Goal: Task Accomplishment & Management: Use online tool/utility

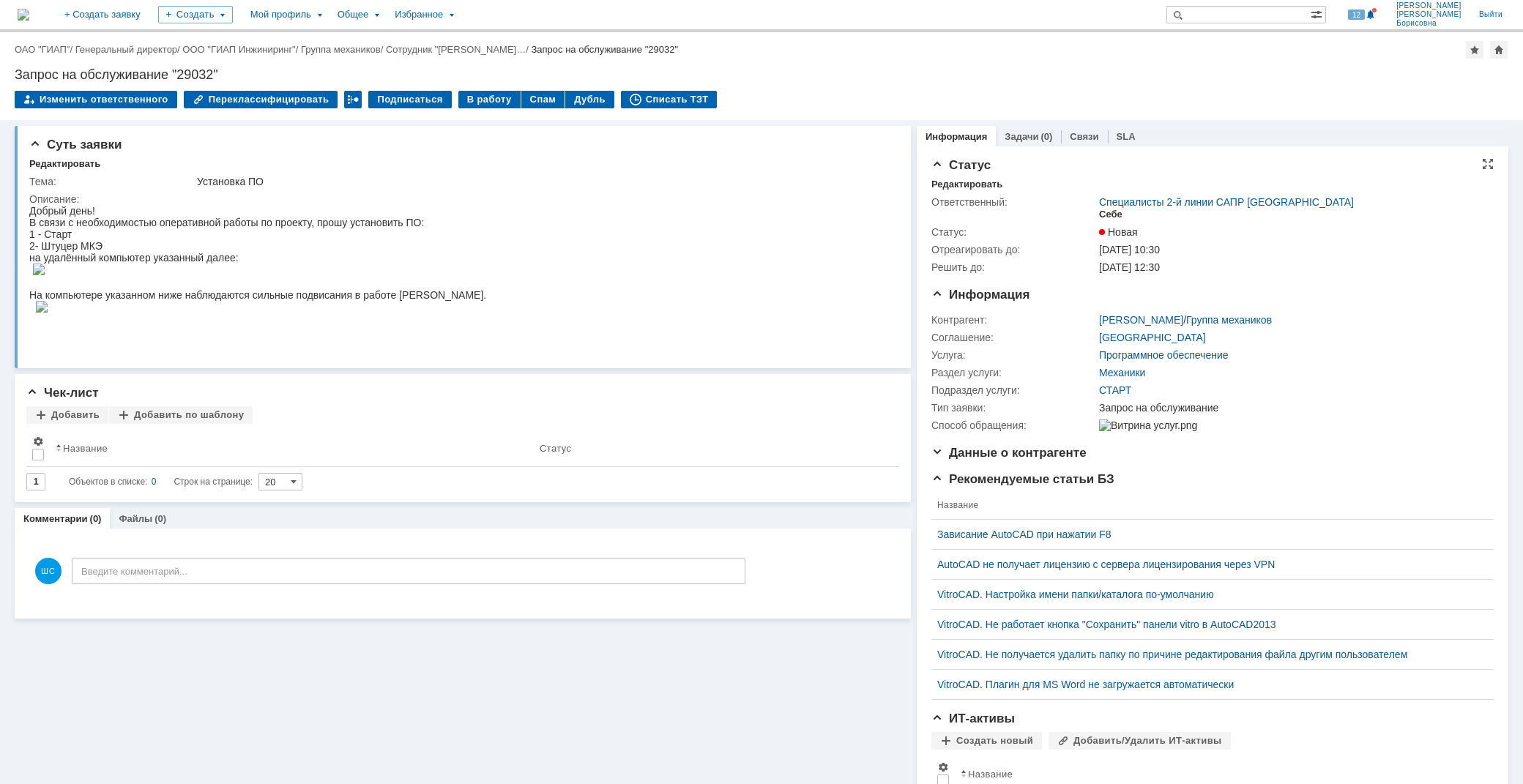
click at [1100, 210] on div "Себе" at bounding box center [1110, 214] width 23 height 12
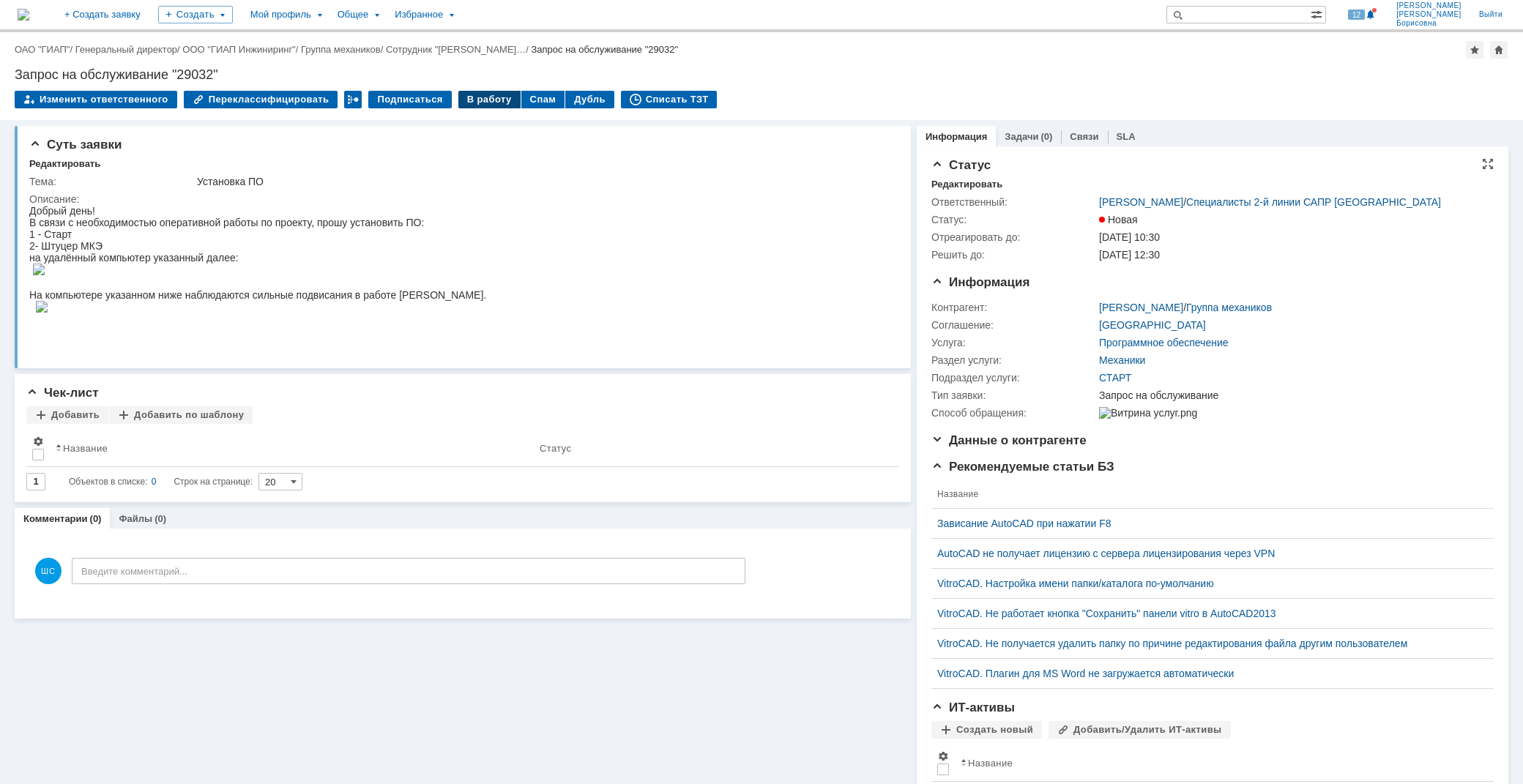
click at [471, 97] on div "В работу" at bounding box center [489, 99] width 62 height 18
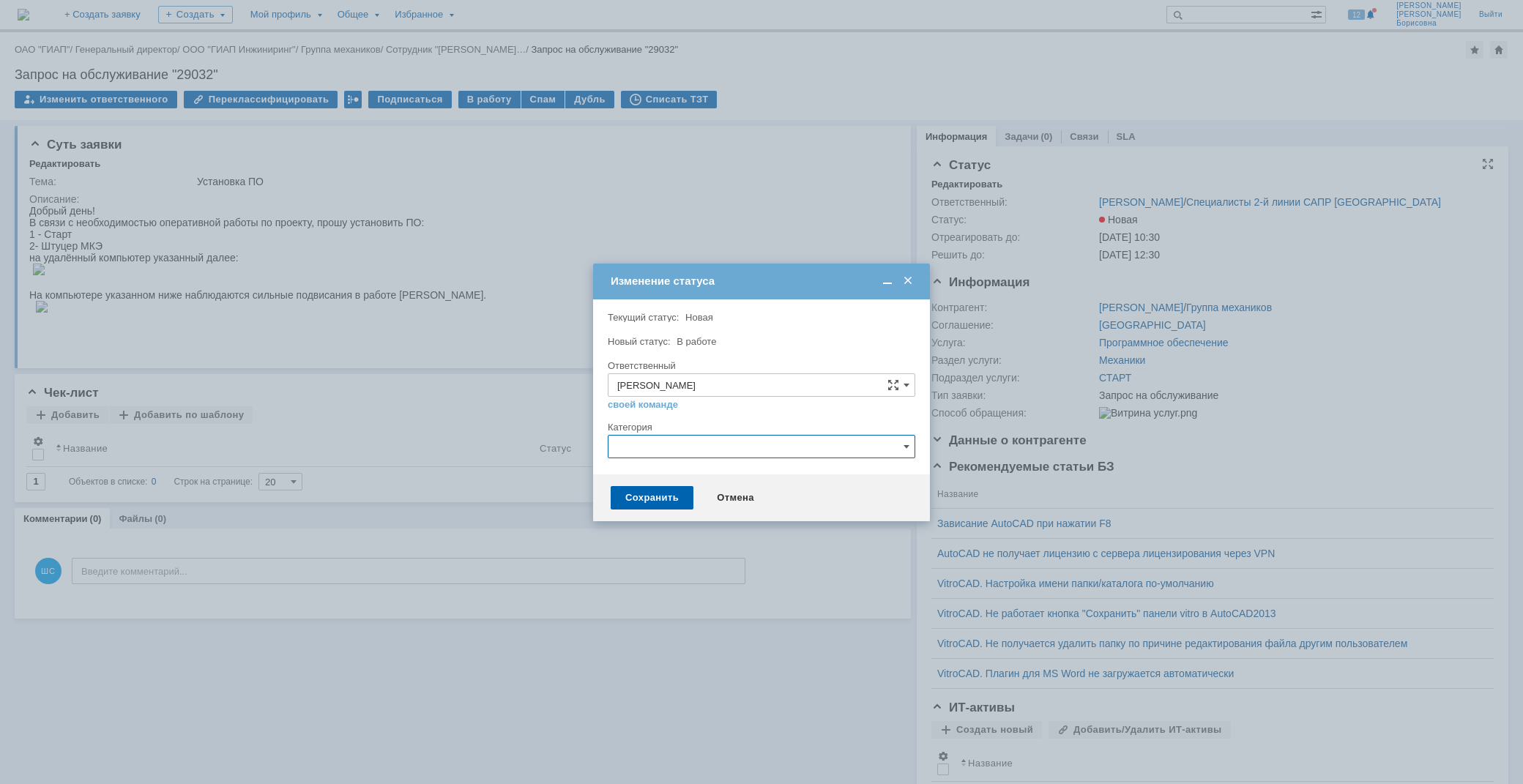
click at [652, 445] on input "text" at bounding box center [761, 446] width 308 height 23
click at [666, 473] on span "СТАРТ" at bounding box center [761, 466] width 288 height 12
type input "СТАРТ"
click at [663, 500] on div "Сохранить" at bounding box center [652, 497] width 83 height 23
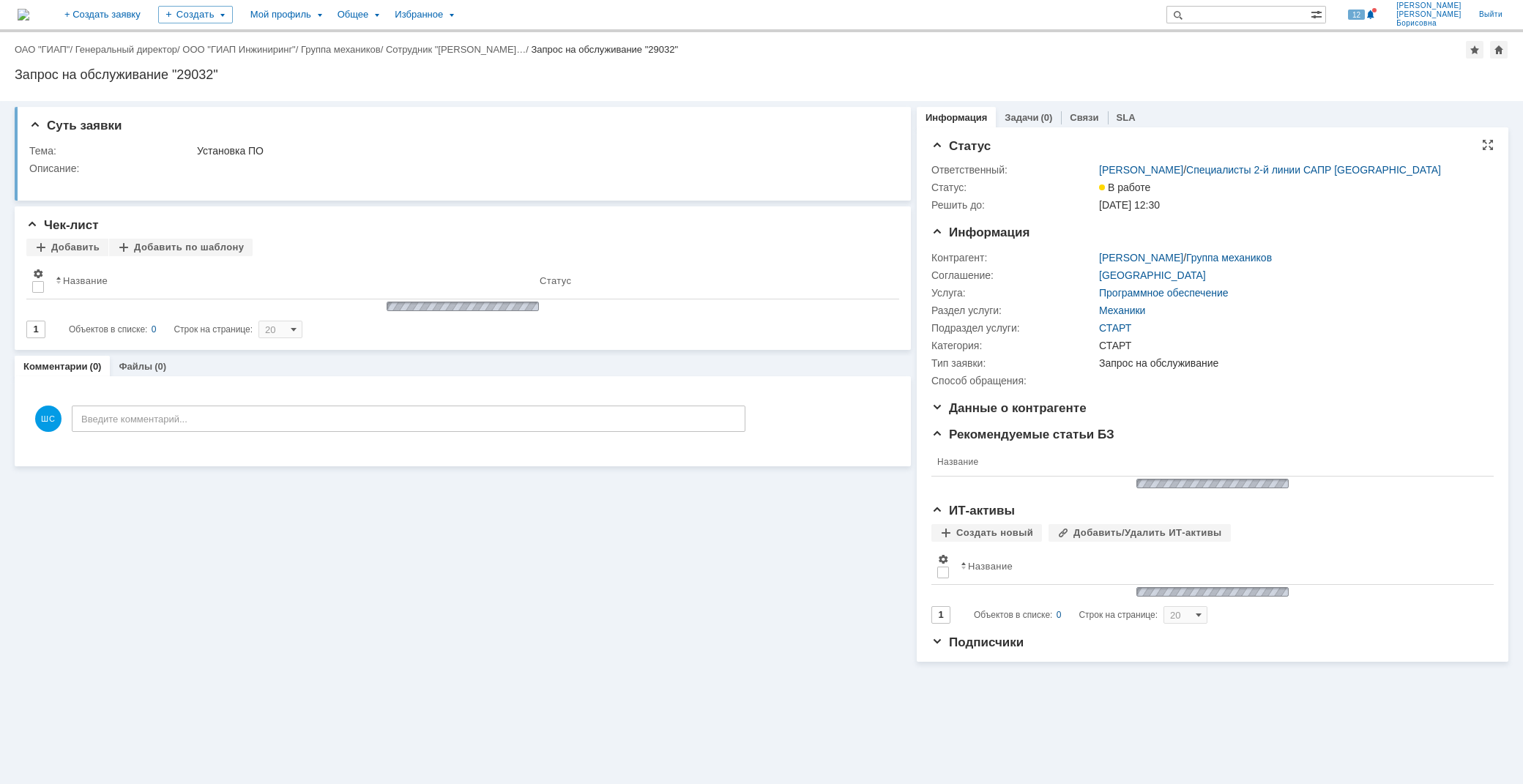
scroll to position [0, 0]
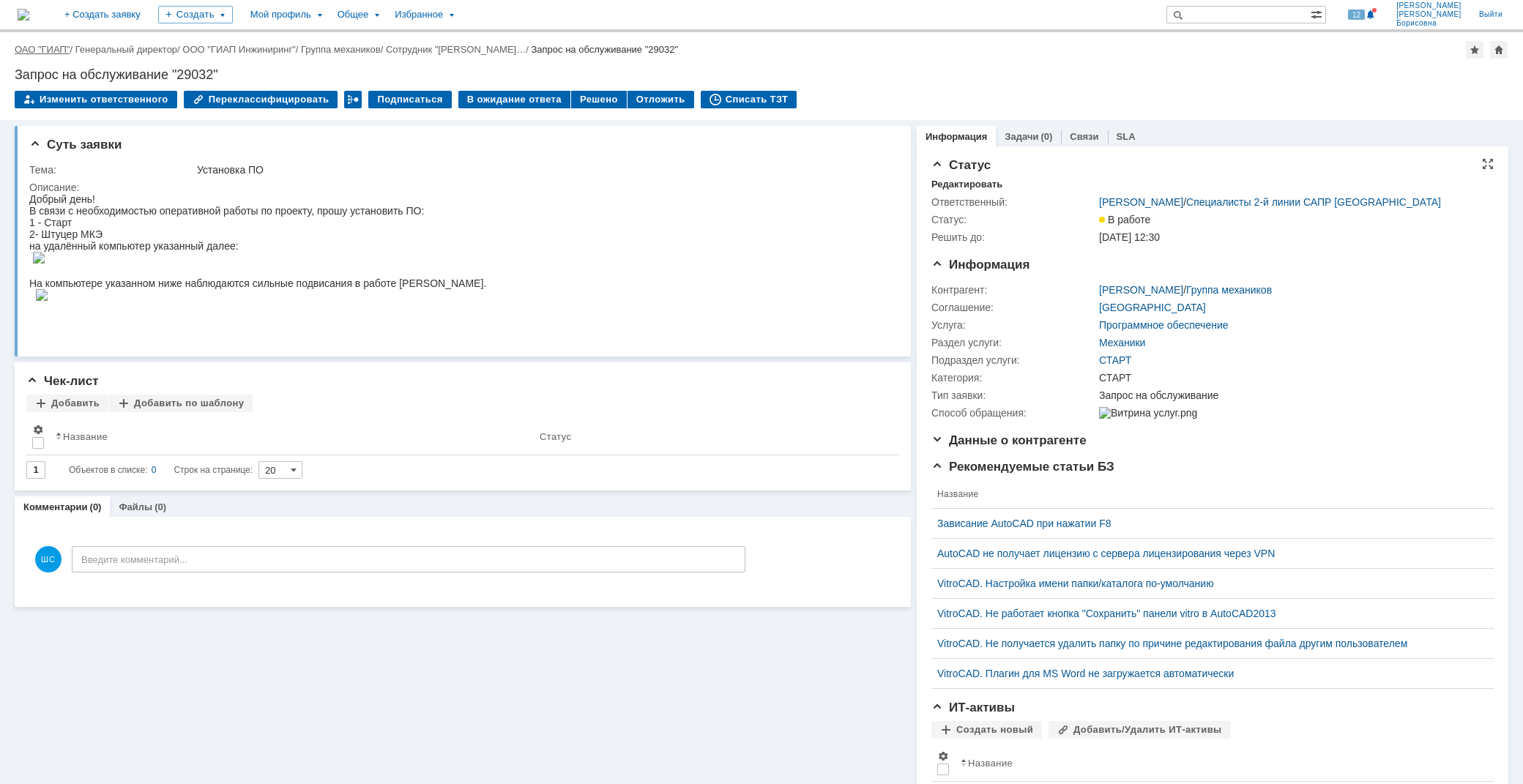
click at [44, 48] on link "ОАО "ГИАП"" at bounding box center [42, 50] width 54 height 11
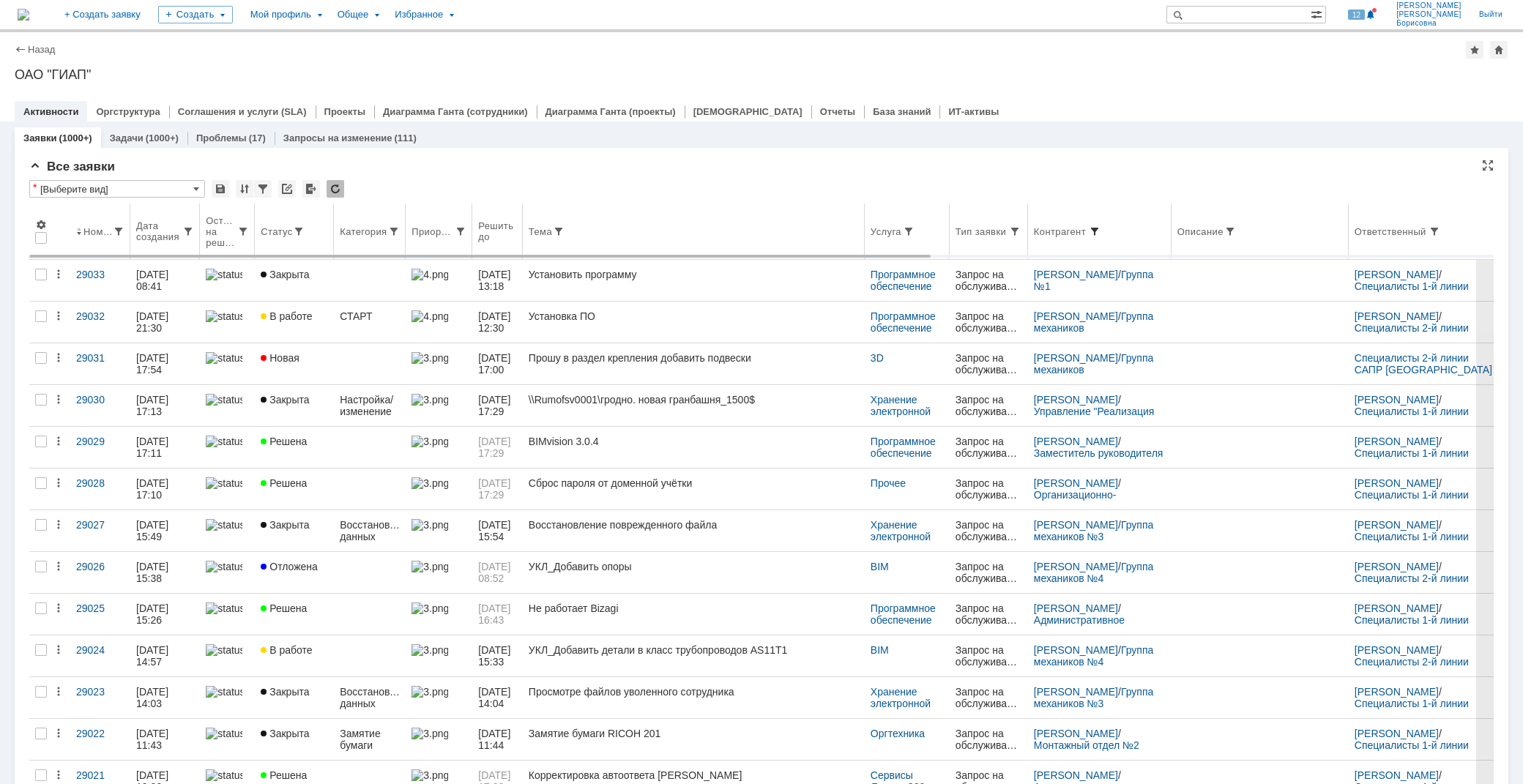
click at [1100, 225] on span at bounding box center [1094, 231] width 12 height 12
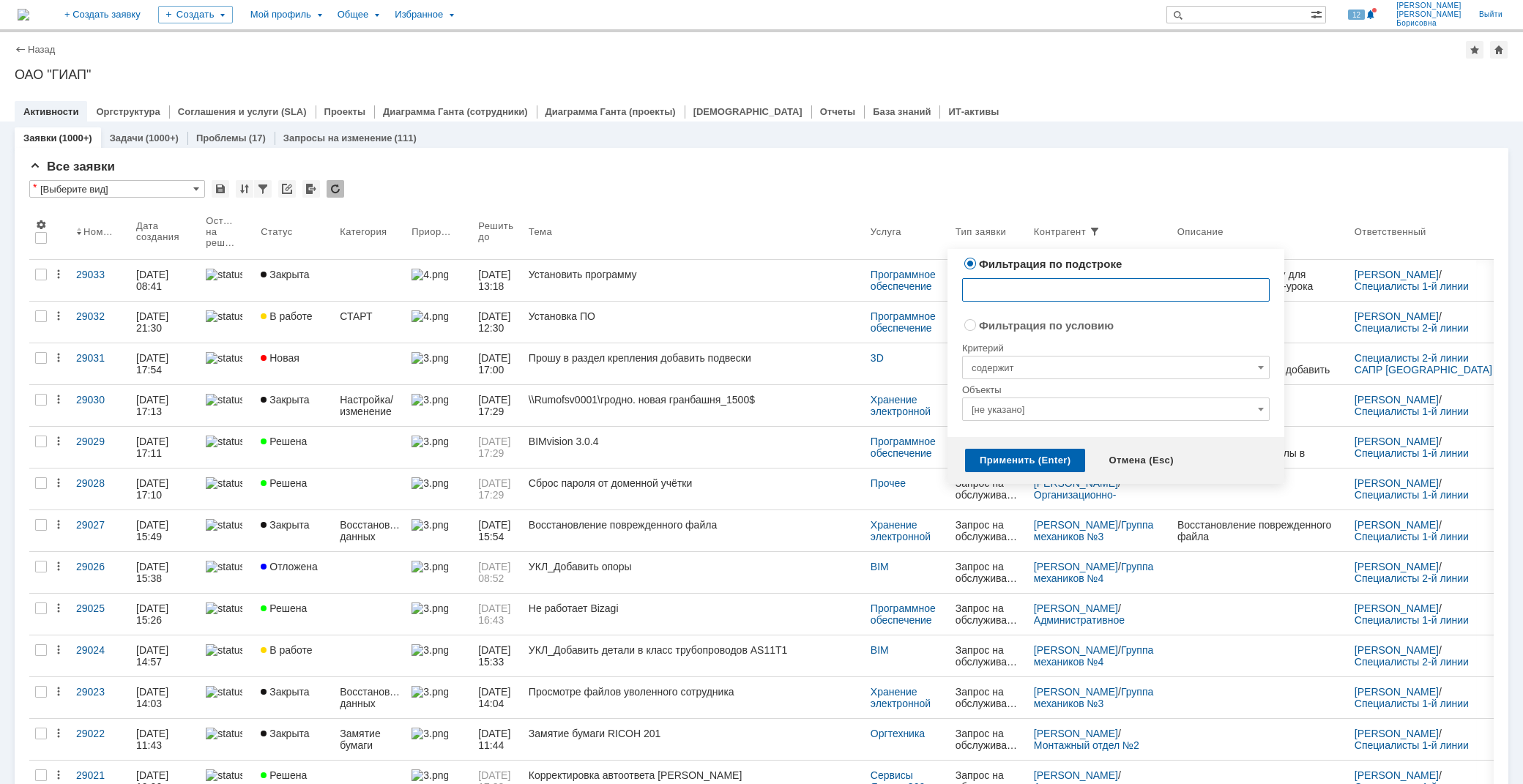
click at [1003, 285] on input "text" at bounding box center [1115, 289] width 308 height 23
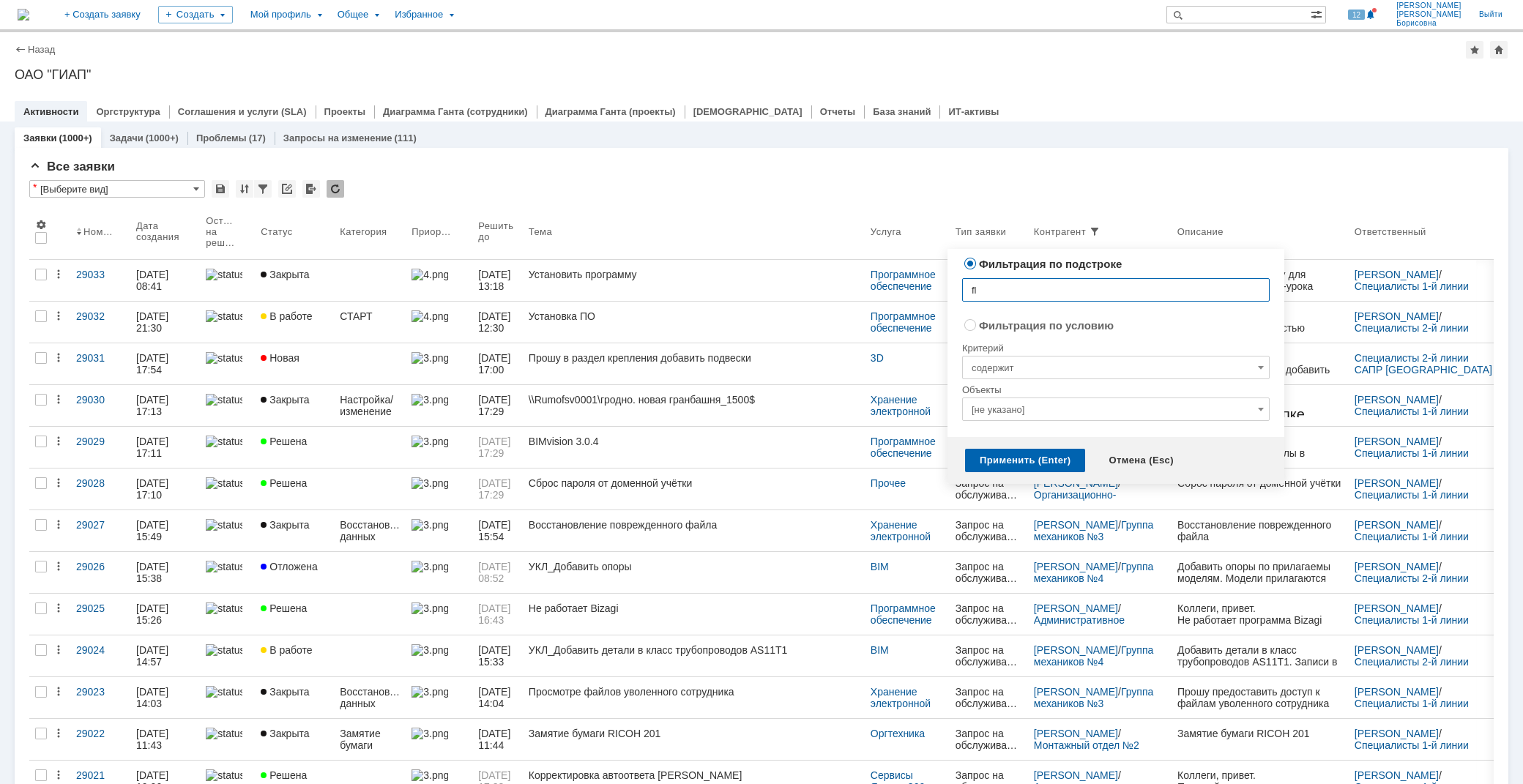
type input "f"
type input "адия"
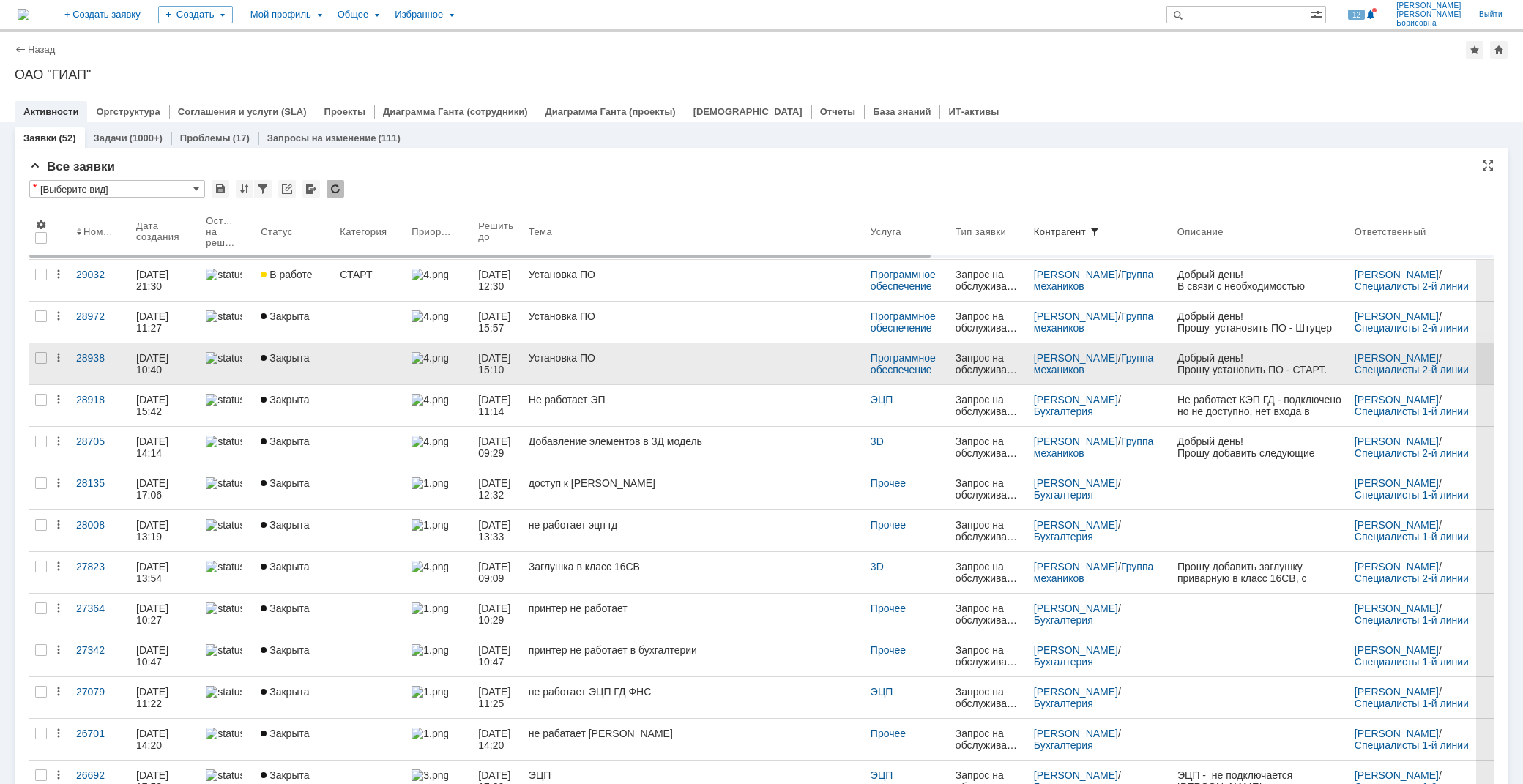
click at [587, 356] on div "Установка ПО" at bounding box center [693, 357] width 330 height 12
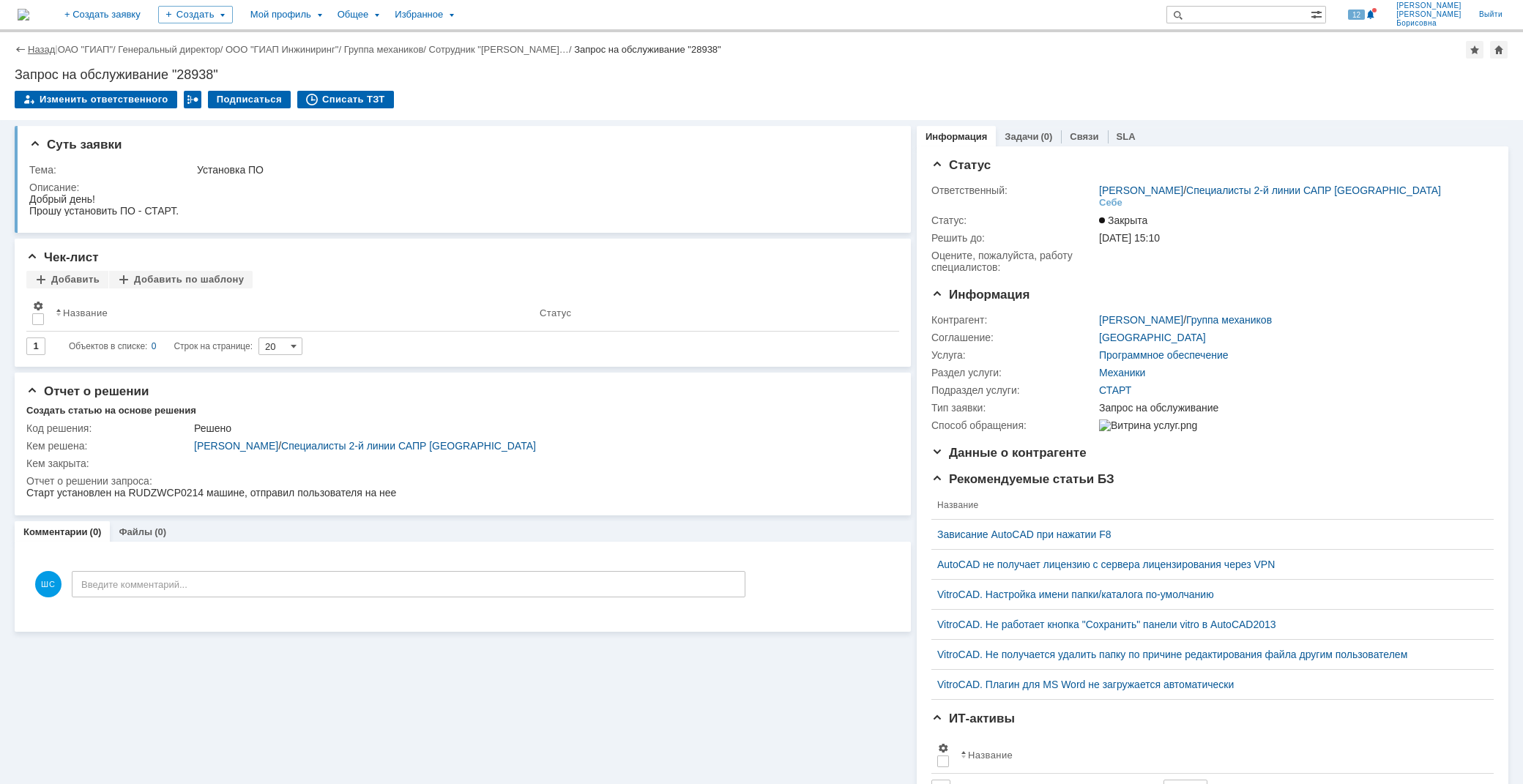
click at [31, 48] on link "Назад" at bounding box center [41, 50] width 27 height 11
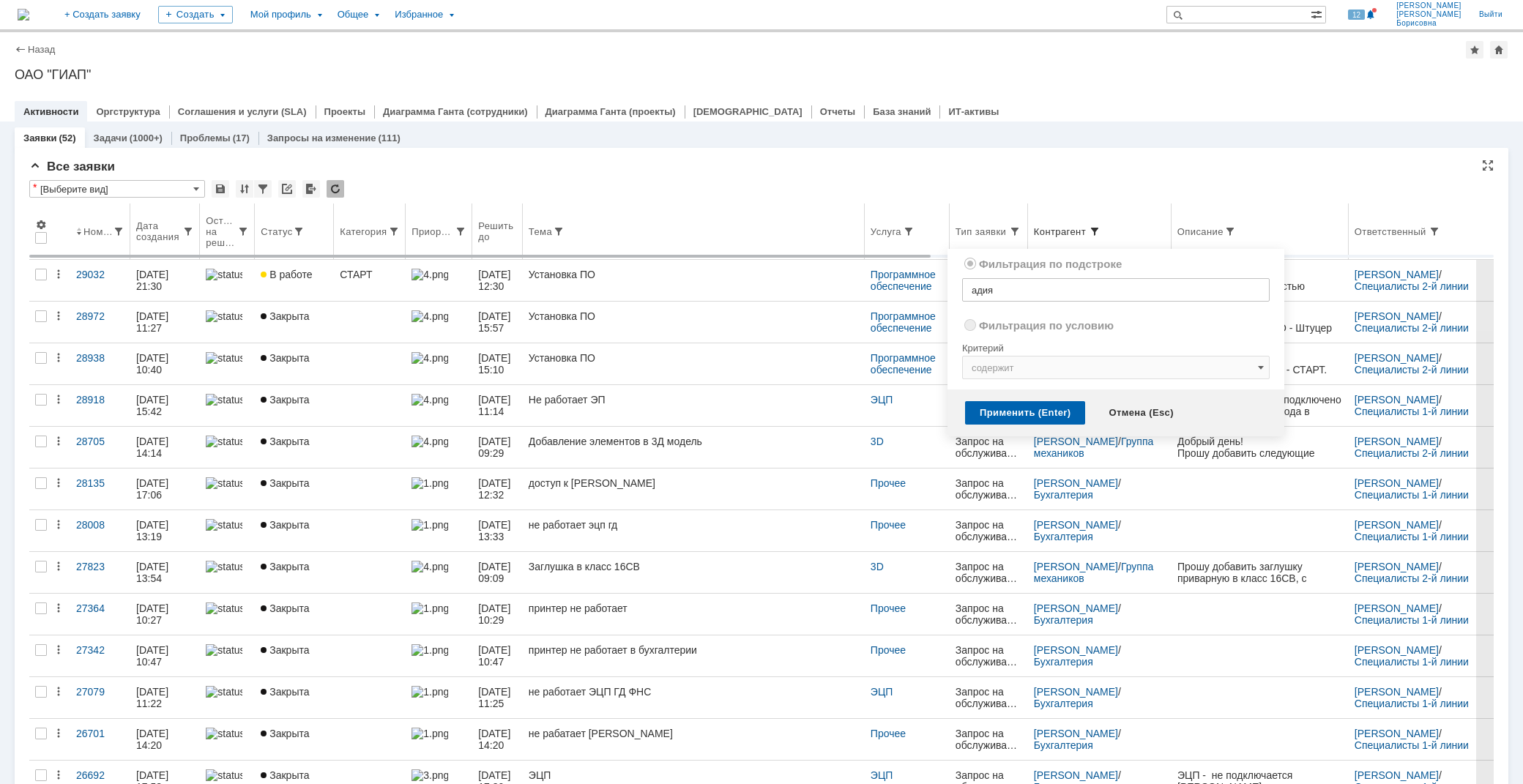
radio input "false"
radio input "true"
click at [1100, 231] on span at bounding box center [1094, 231] width 12 height 12
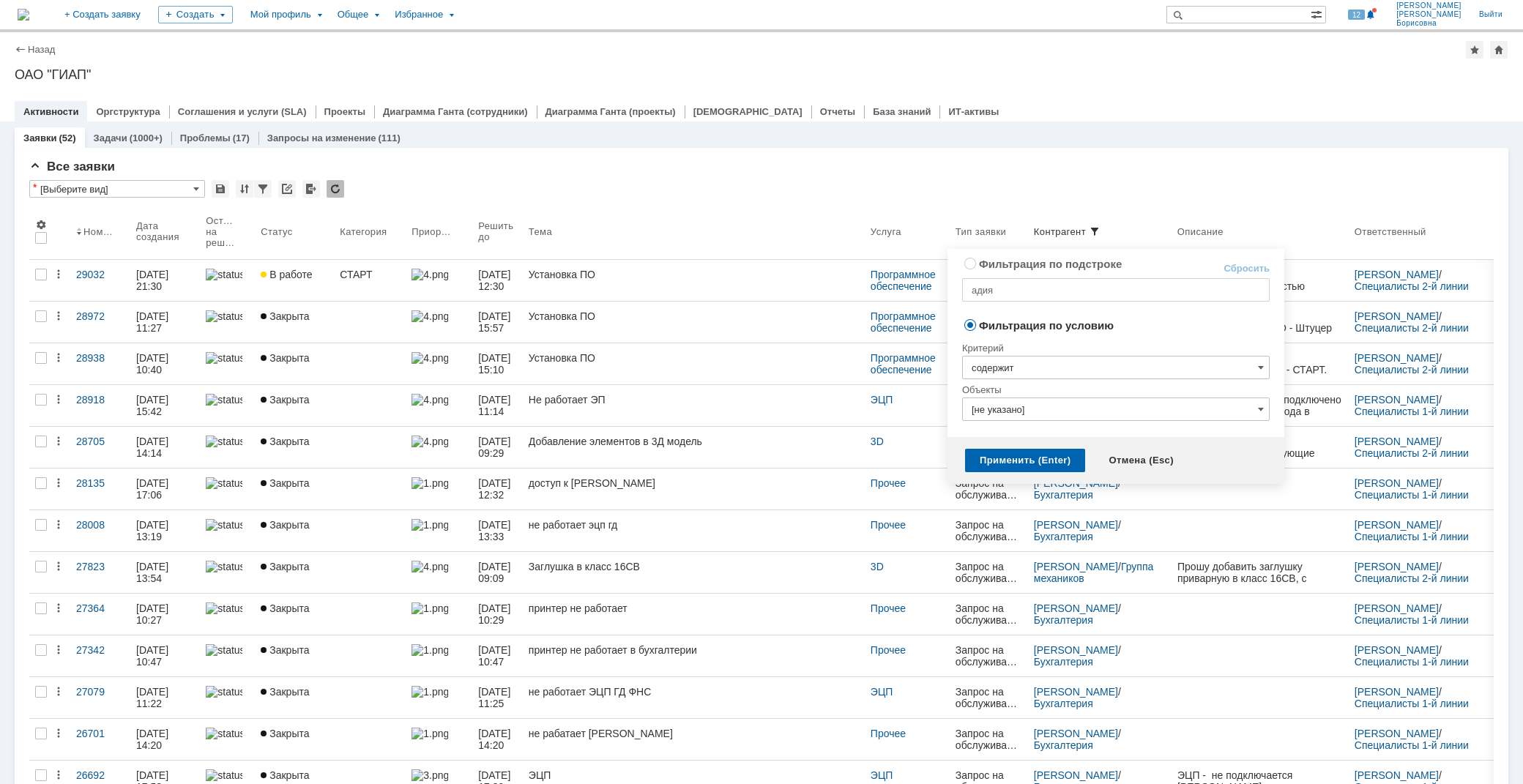
click at [1252, 270] on link "Сбросить" at bounding box center [1246, 269] width 46 height 12
radio input "true"
click at [1040, 452] on div "Применить (Enter)" at bounding box center [1025, 460] width 120 height 23
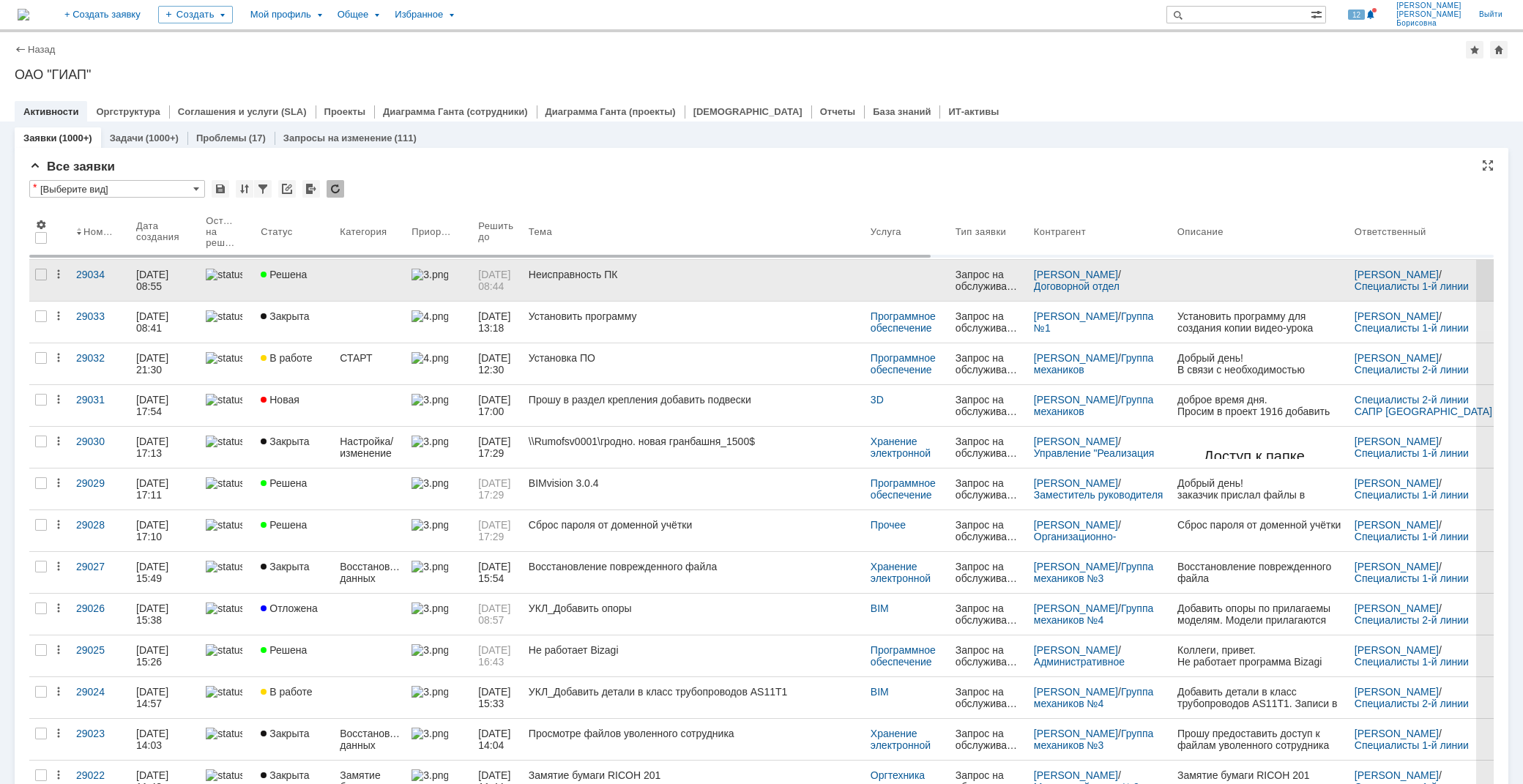
click at [641, 264] on link "Неисправность ПК" at bounding box center [694, 280] width 342 height 41
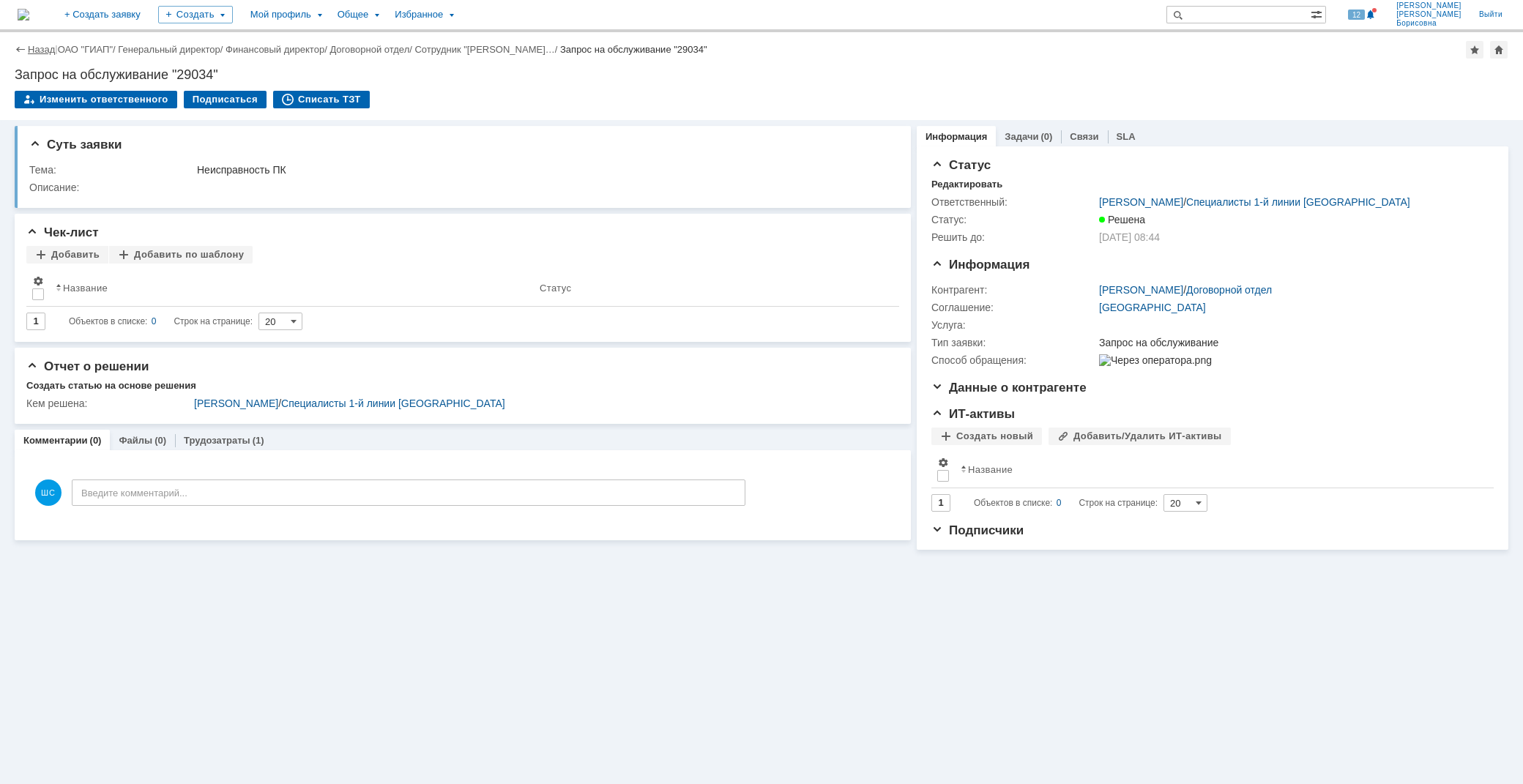
click at [30, 47] on link "Назад" at bounding box center [41, 50] width 27 height 11
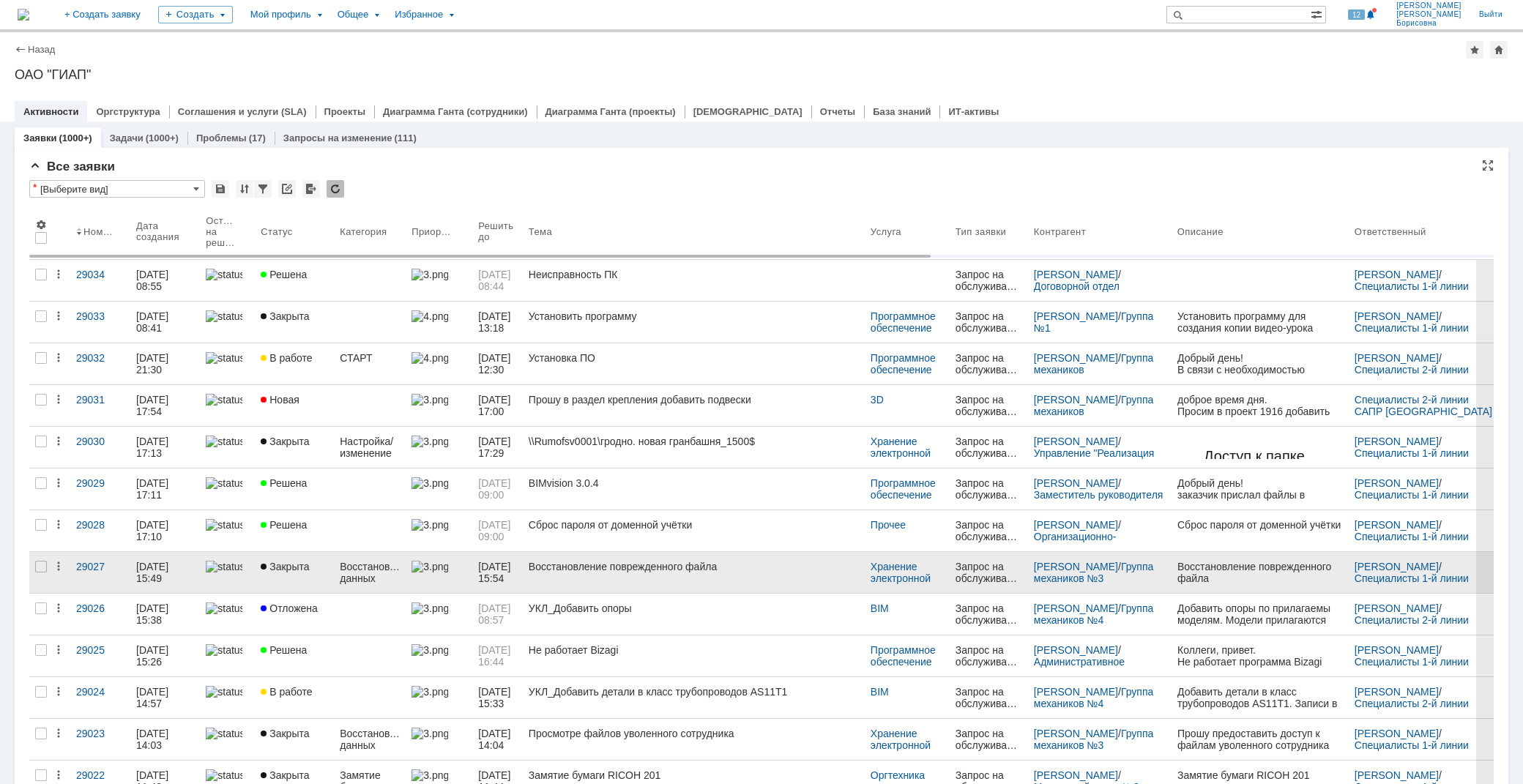
click at [626, 567] on div "Восстановление поврежденного файла" at bounding box center [693, 566] width 330 height 12
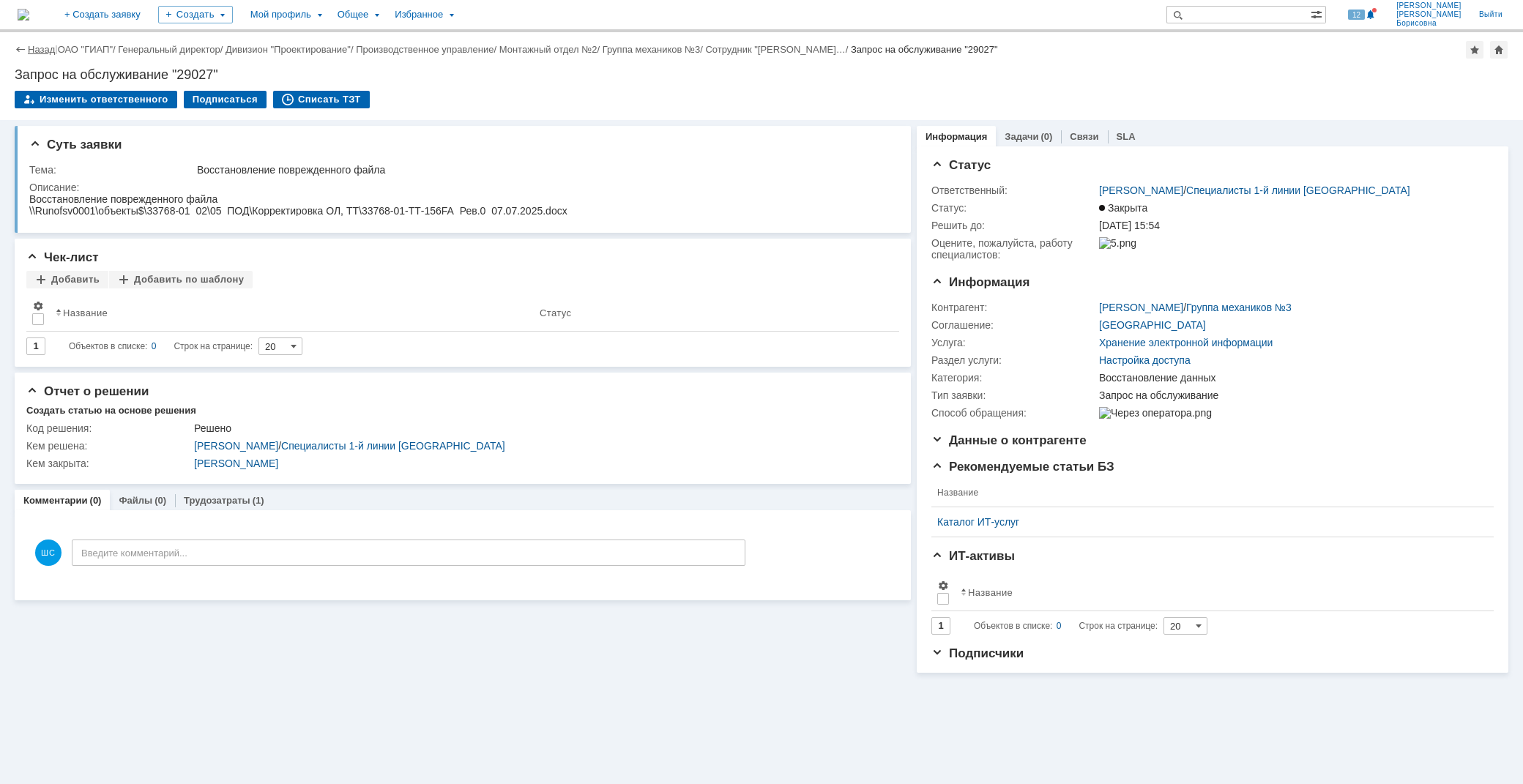
click at [39, 45] on link "Назад" at bounding box center [41, 50] width 27 height 11
